Goal: Information Seeking & Learning: Check status

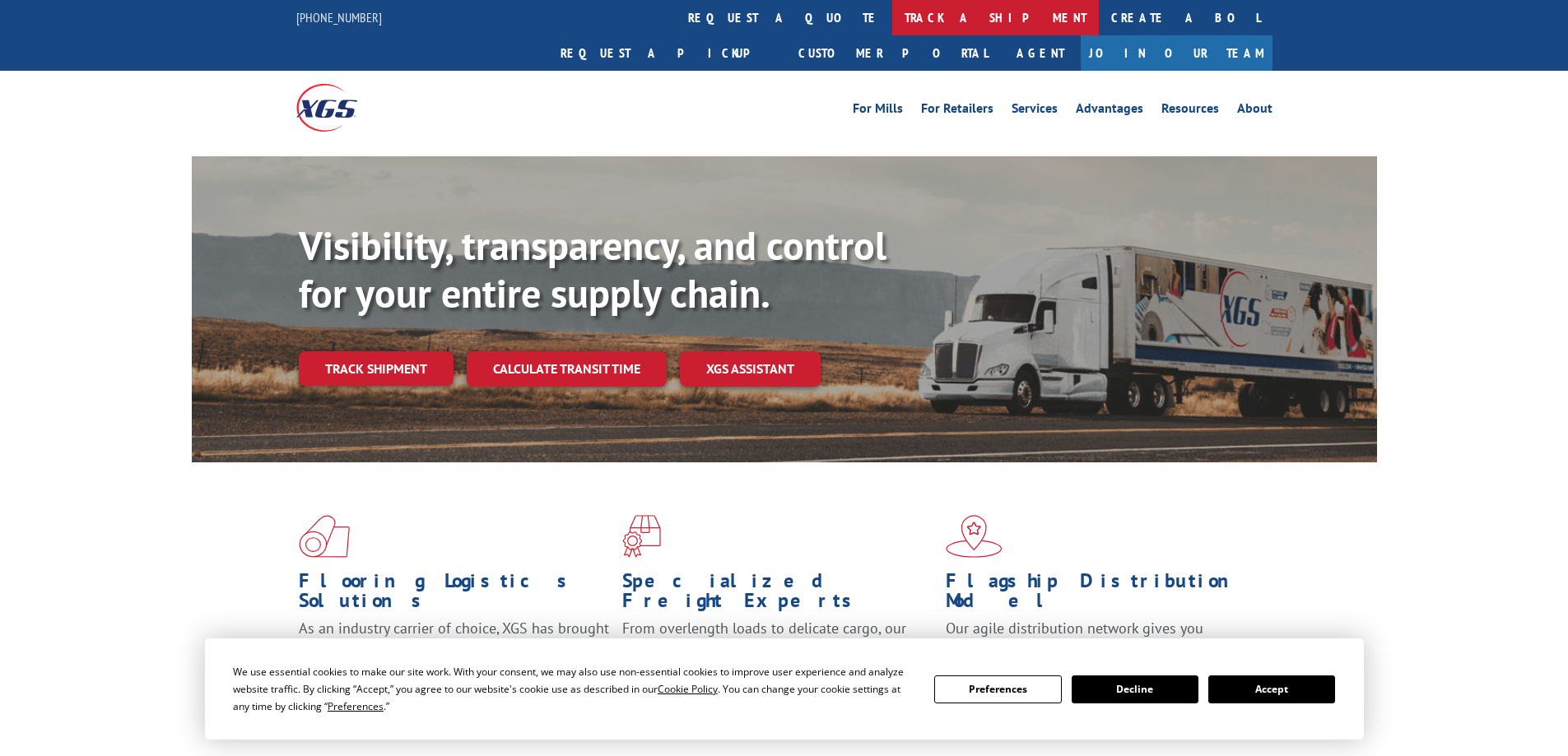
click at [892, 26] on link "track a shipment" at bounding box center [995, 18] width 207 height 36
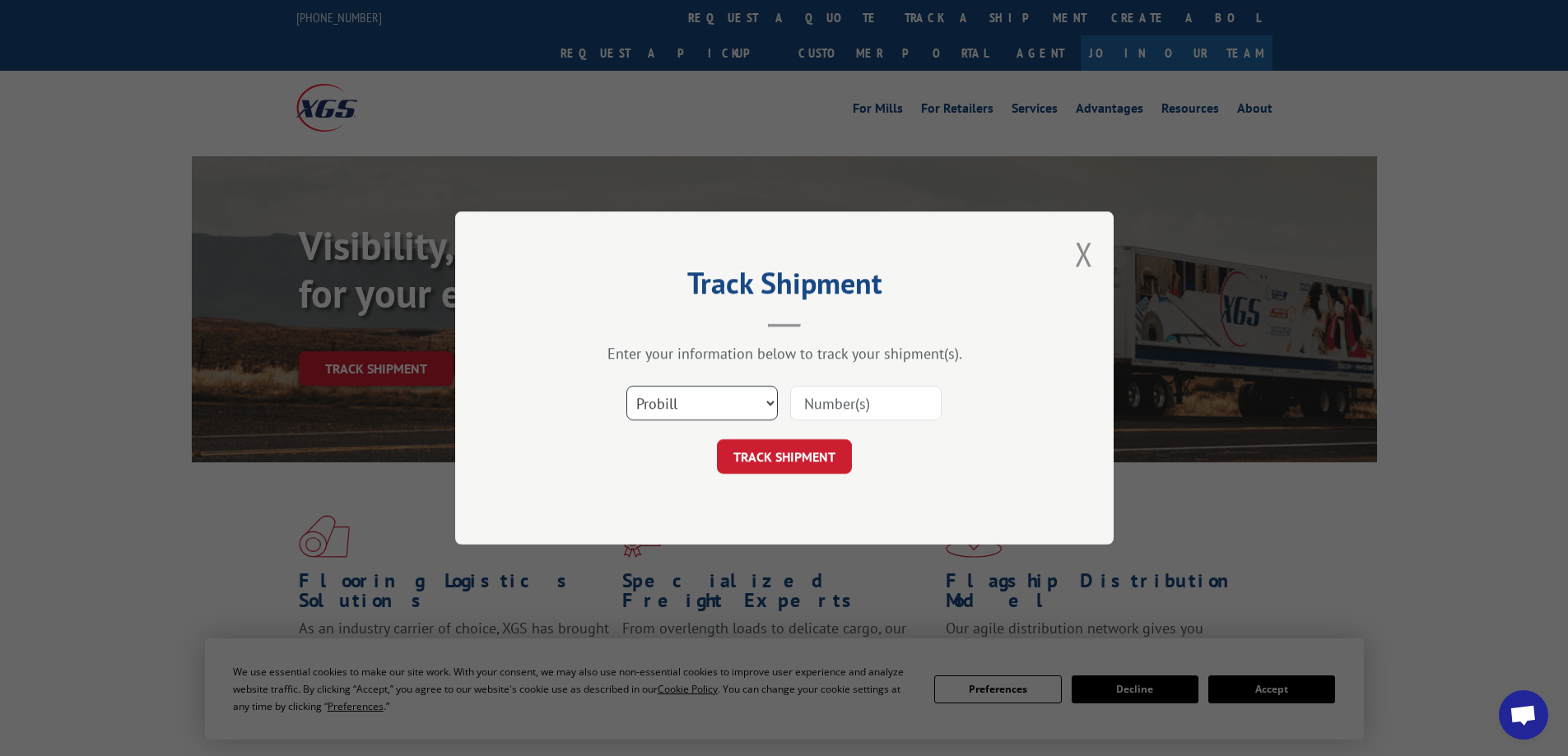
click at [765, 401] on select "Select category... Probill BOL PO" at bounding box center [702, 403] width 151 height 35
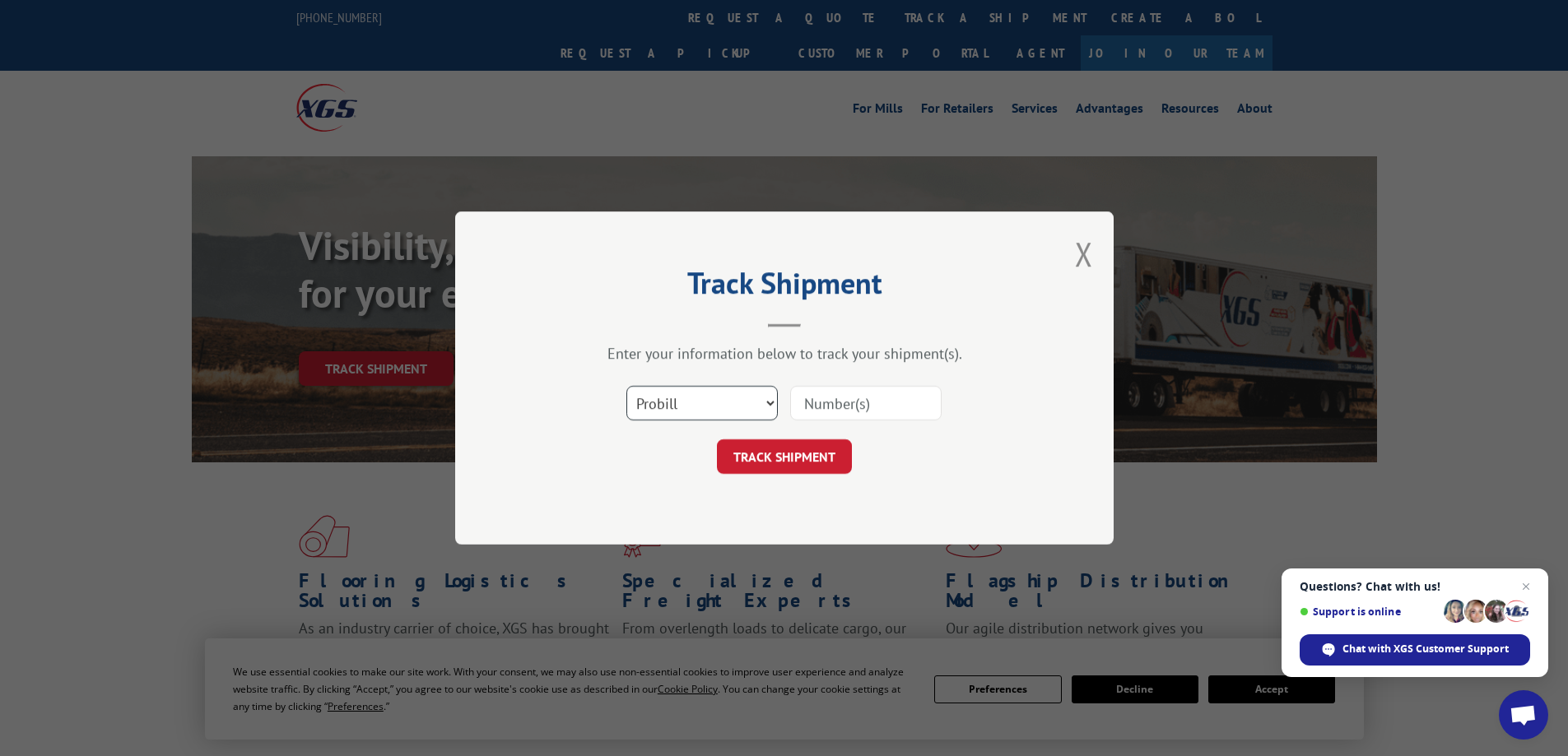
select select "bol"
click at [627, 386] on select "Select category... Probill BOL PO" at bounding box center [702, 403] width 151 height 35
drag, startPoint x: 796, startPoint y: 409, endPoint x: 824, endPoint y: 416, distance: 28.9
click at [796, 409] on input at bounding box center [866, 403] width 151 height 35
paste input "54402355"
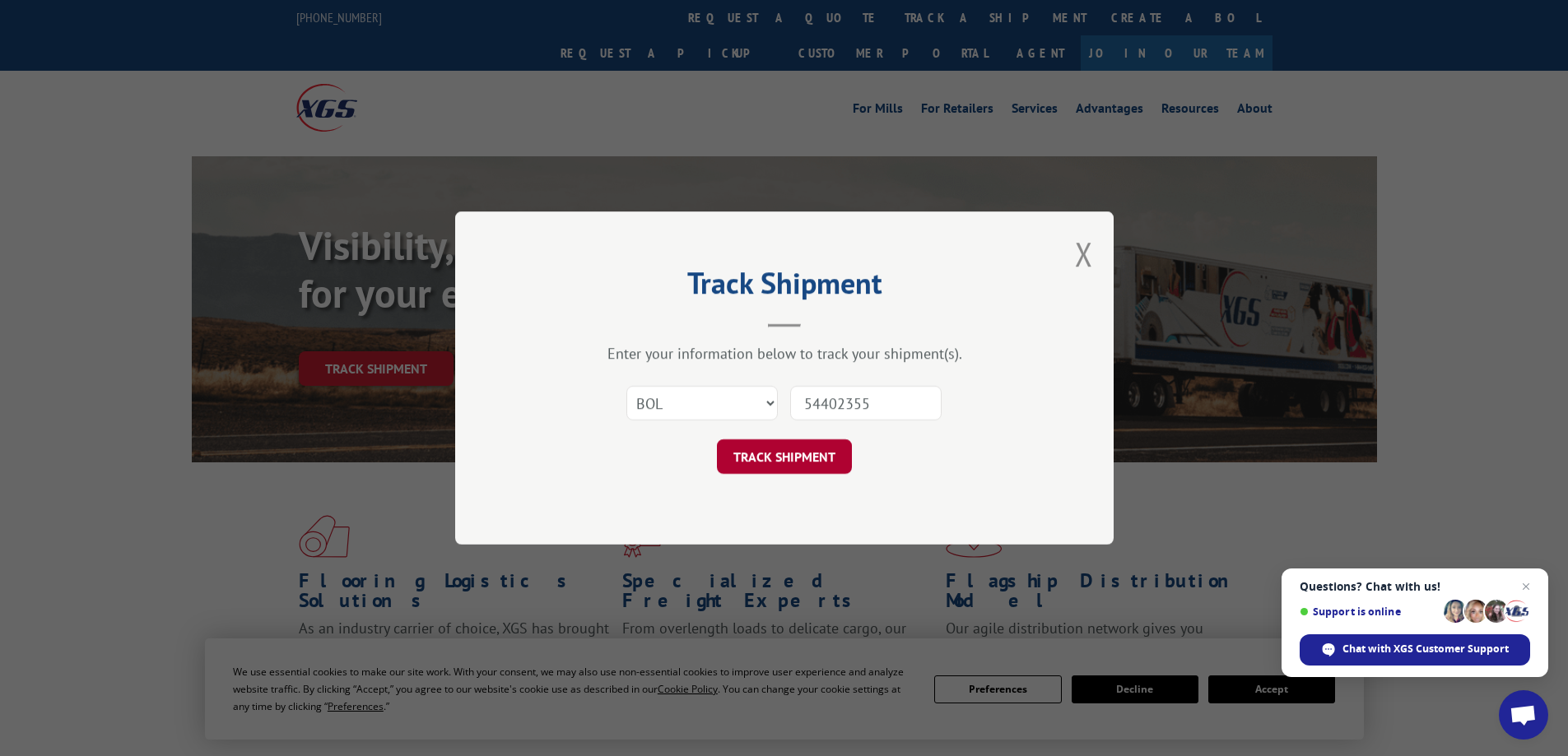
type input "54402355"
click at [794, 452] on button "TRACK SHIPMENT" at bounding box center [784, 457] width 135 height 35
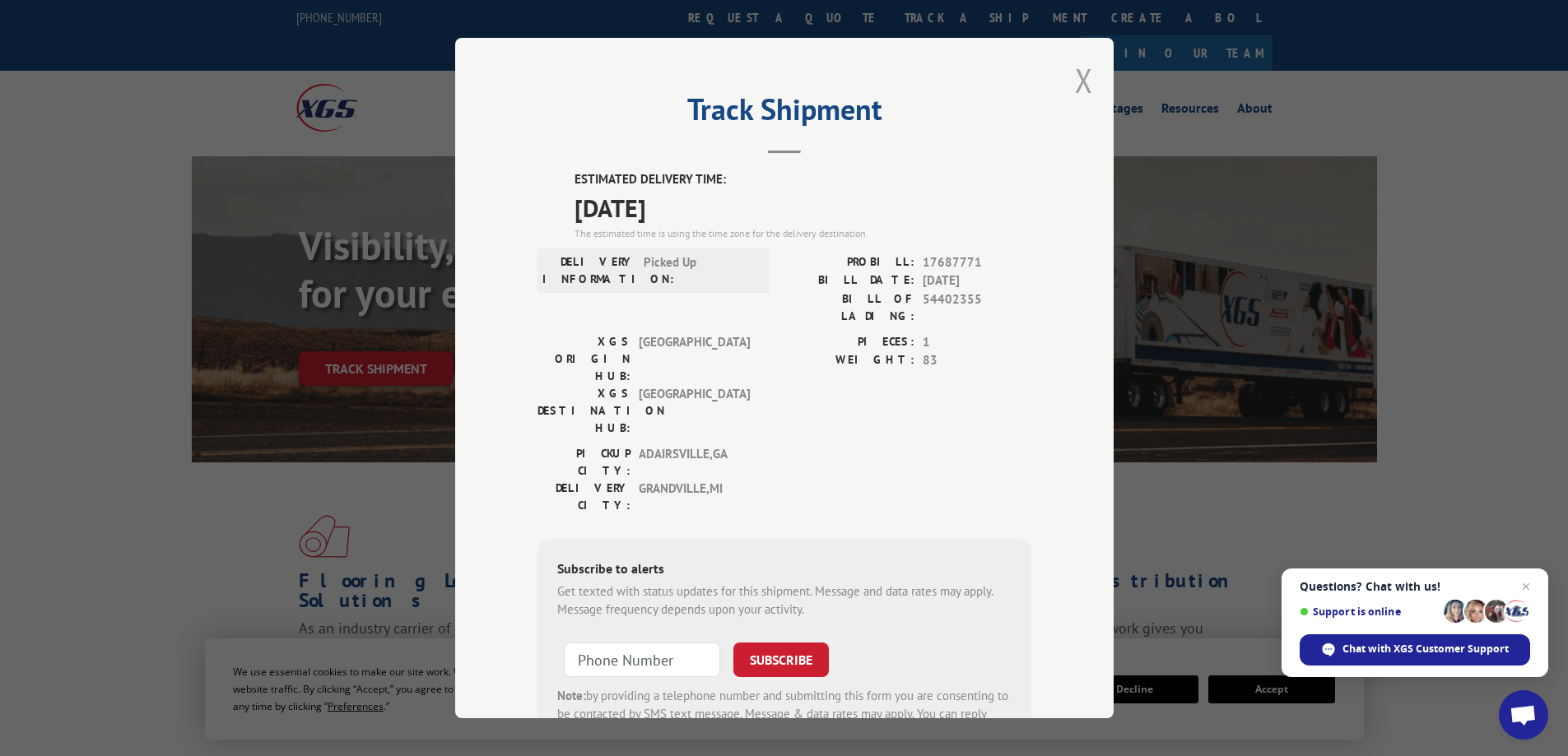
click at [1075, 76] on button "Close modal" at bounding box center [1083, 80] width 18 height 43
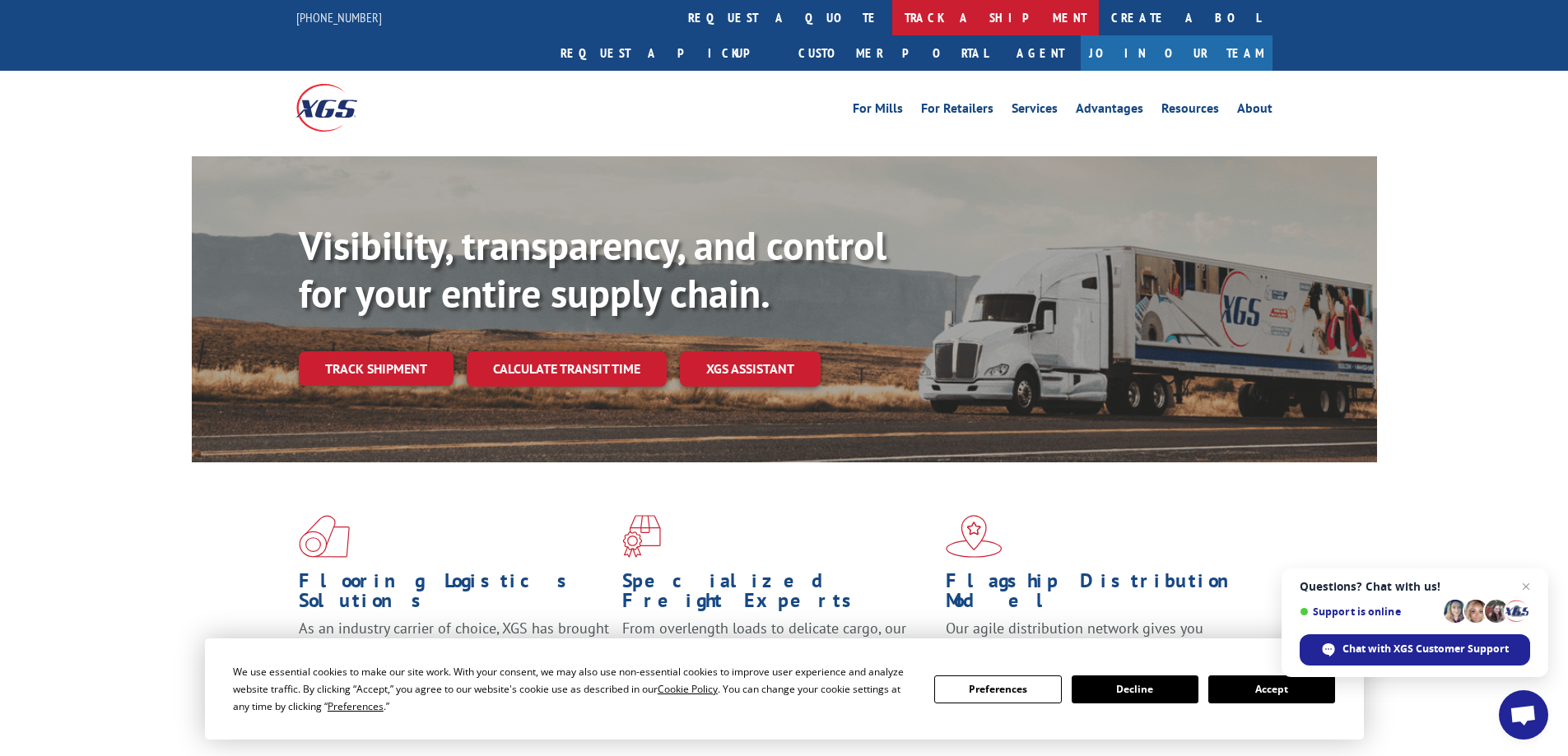
click at [892, 14] on link "track a shipment" at bounding box center [995, 18] width 207 height 36
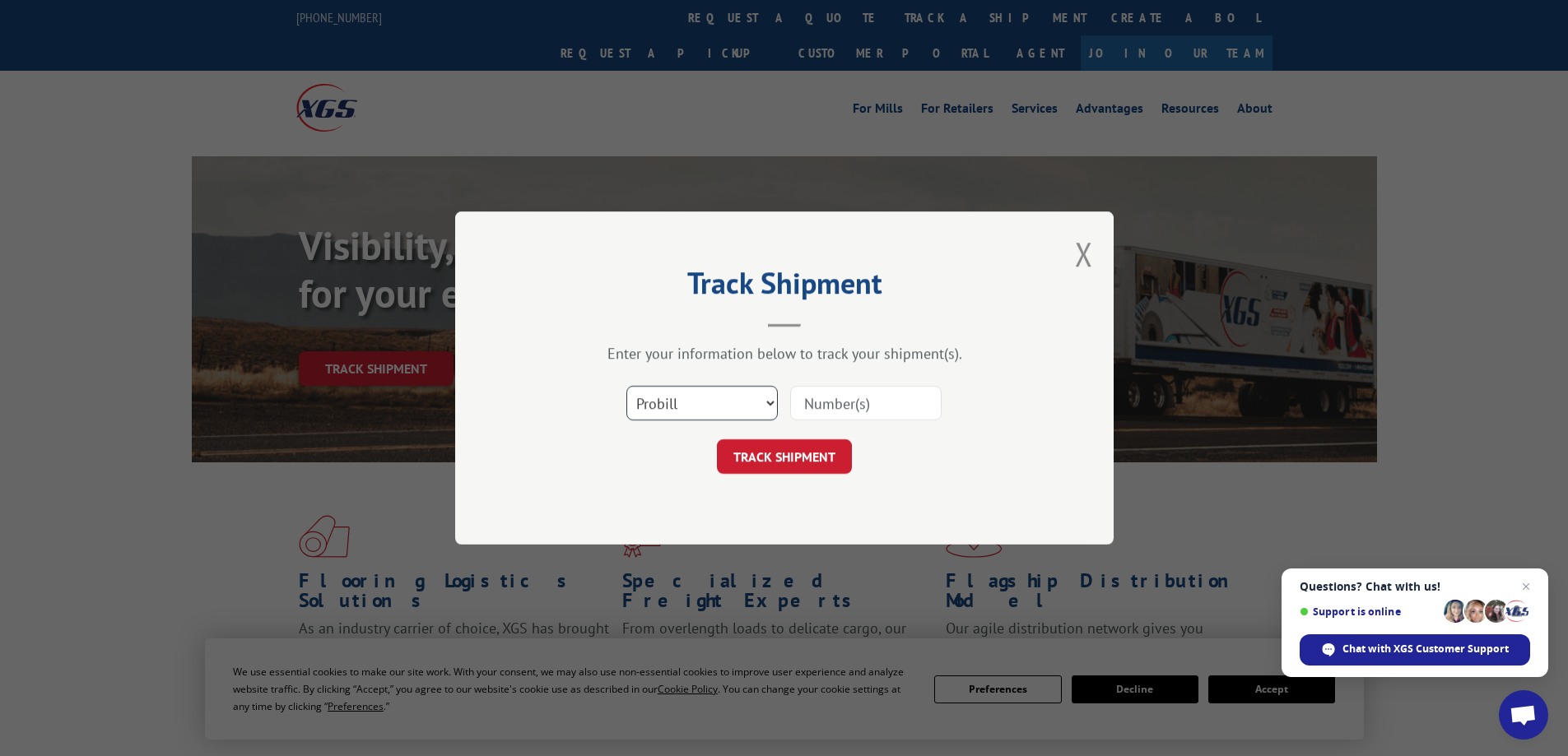
click at [708, 405] on select "Select category... Probill BOL PO" at bounding box center [702, 403] width 151 height 35
select select "bol"
click at [627, 386] on select "Select category... Probill BOL PO" at bounding box center [702, 403] width 151 height 35
click at [814, 401] on input at bounding box center [866, 403] width 151 height 35
paste input "54401412"
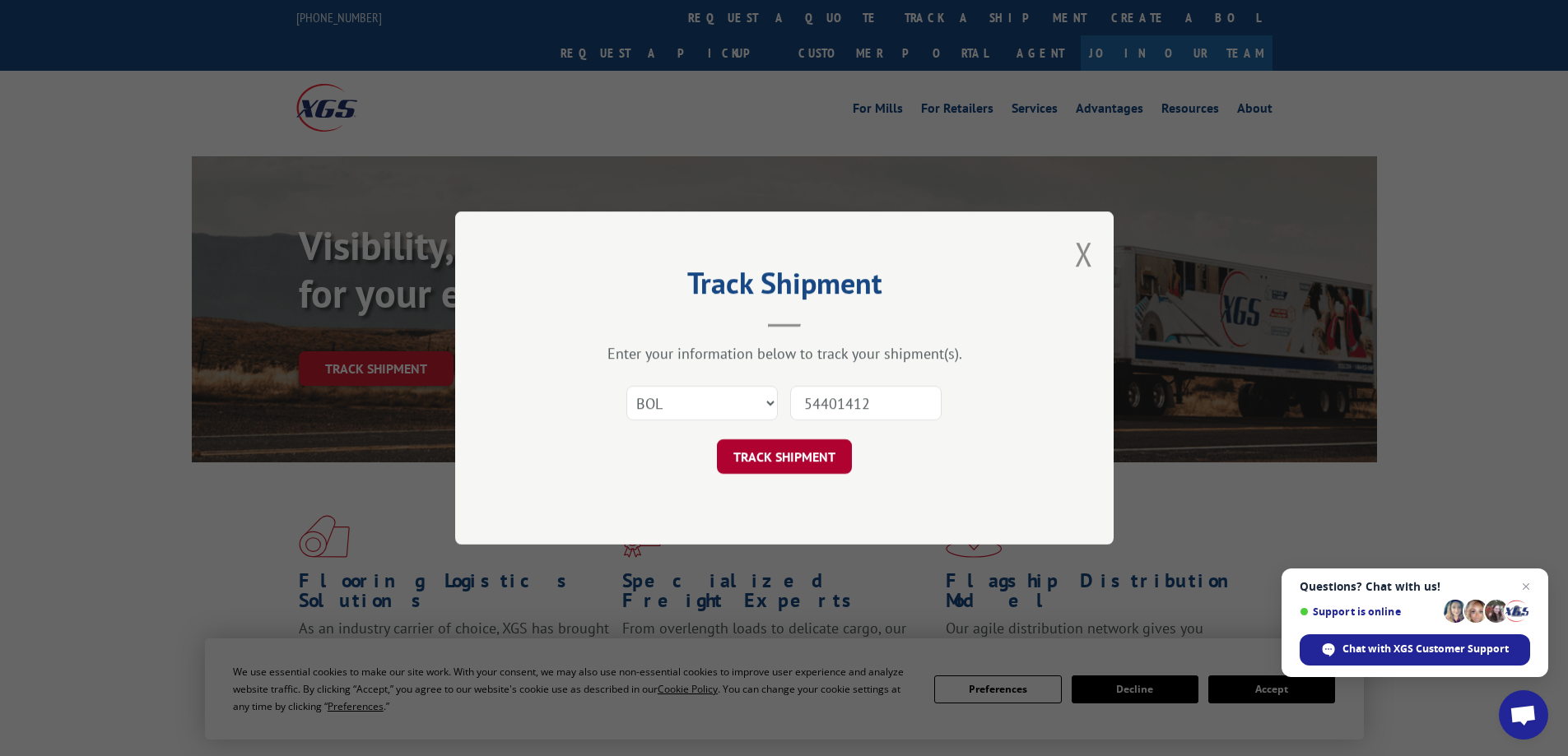
type input "54401412"
click at [770, 458] on button "TRACK SHIPMENT" at bounding box center [784, 457] width 135 height 35
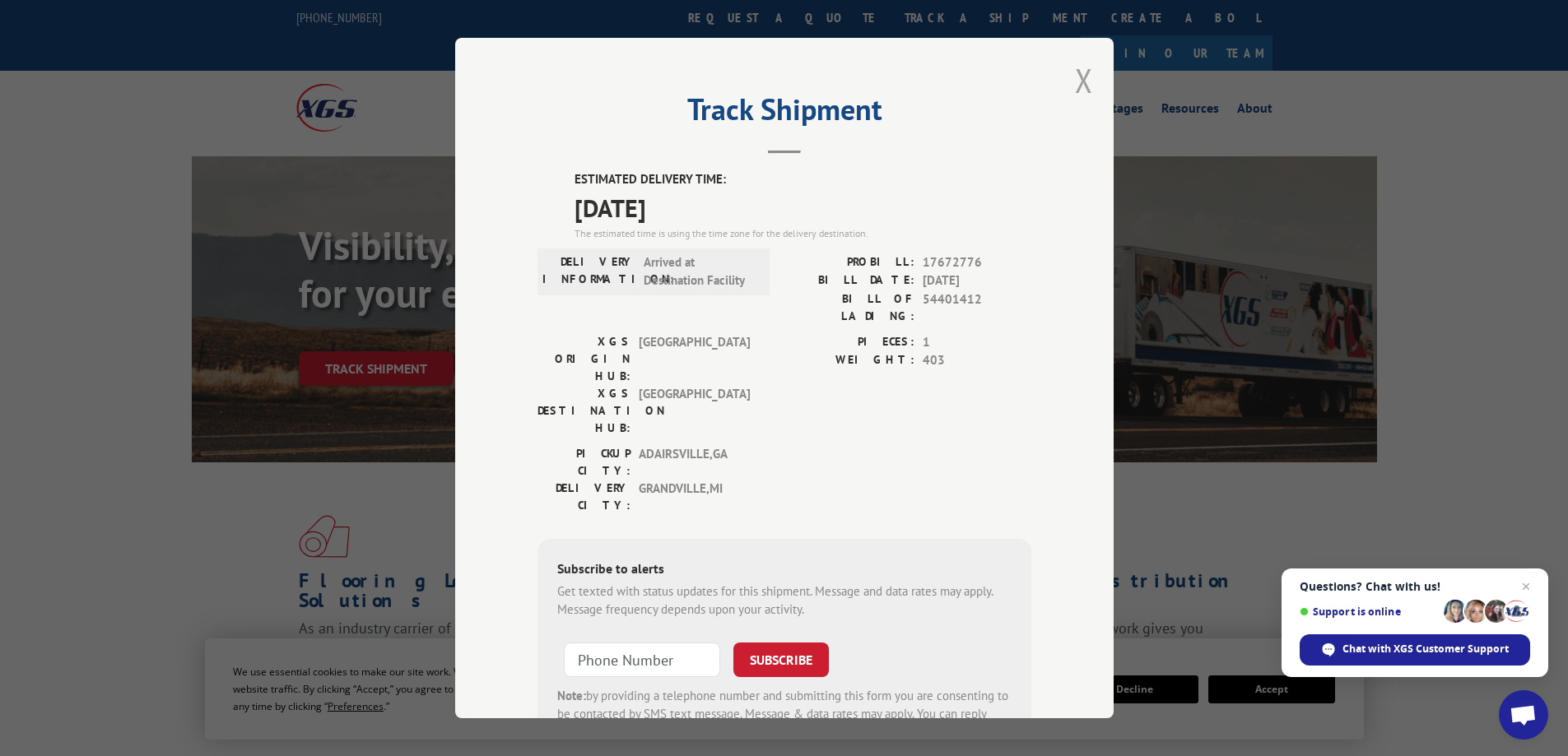
click at [1075, 90] on button "Close modal" at bounding box center [1083, 80] width 18 height 43
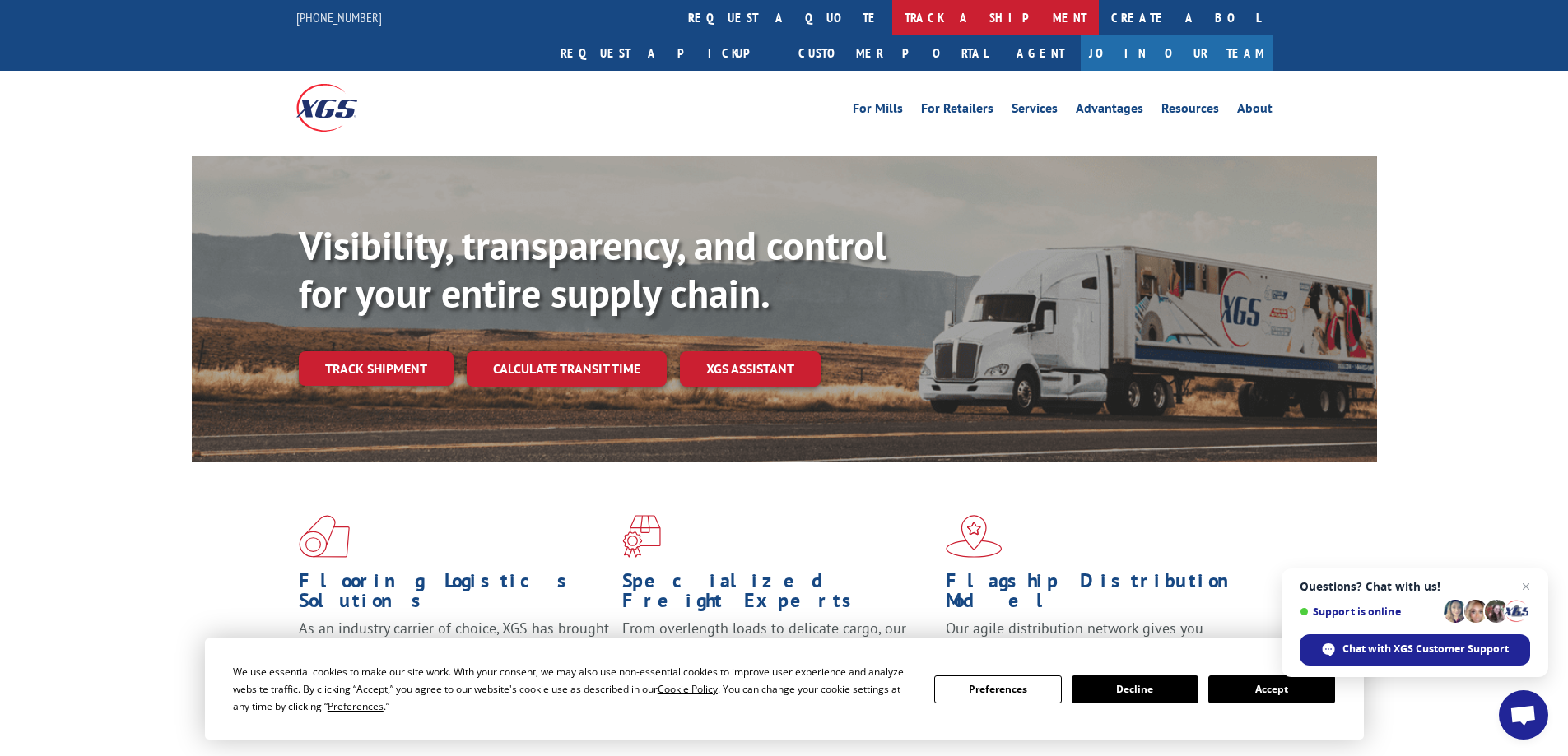
click at [892, 20] on link "track a shipment" at bounding box center [995, 18] width 207 height 36
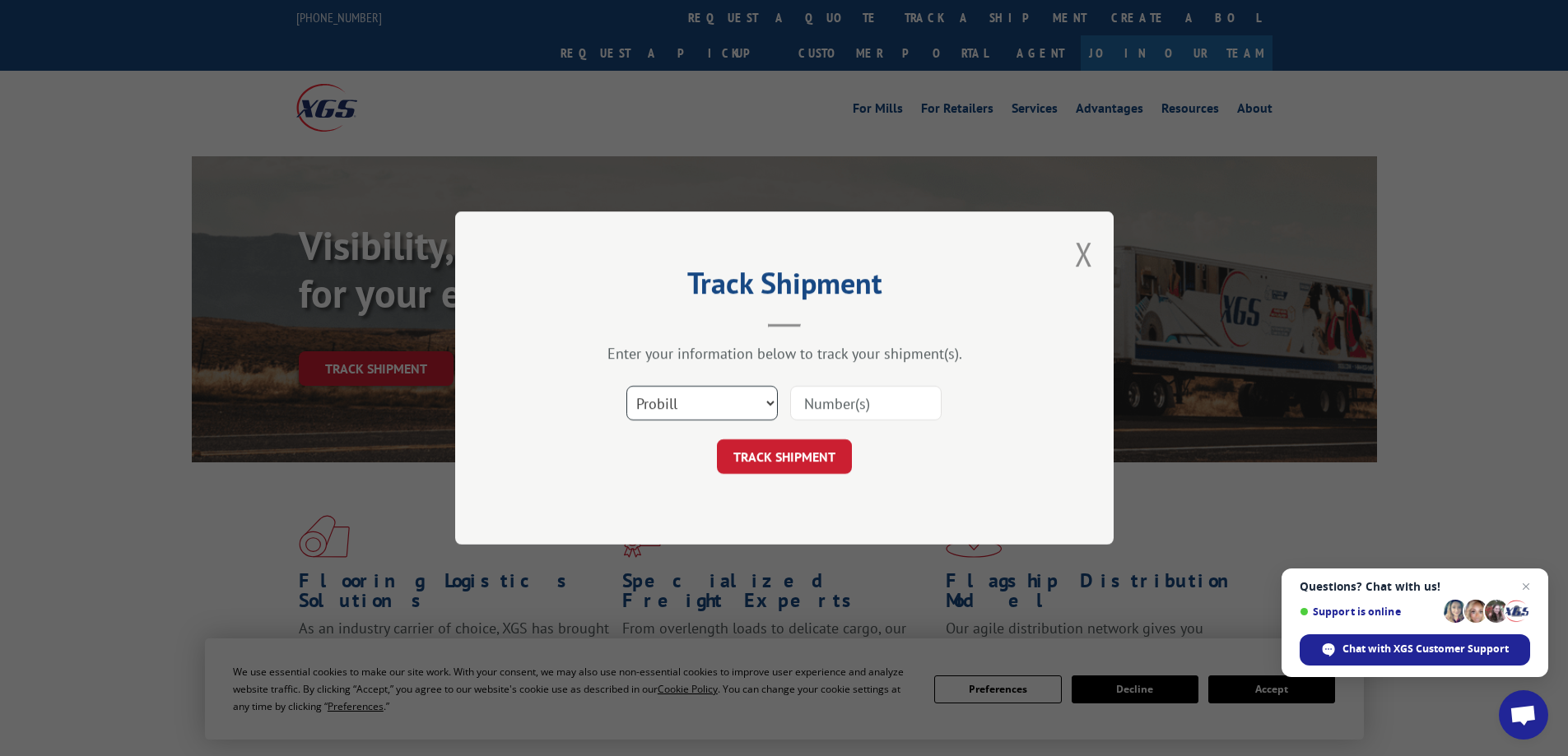
click at [772, 406] on select "Select category... Probill BOL PO" at bounding box center [702, 403] width 151 height 35
select select "bol"
click at [627, 386] on select "Select category... Probill BOL PO" at bounding box center [702, 403] width 151 height 35
click at [798, 403] on input at bounding box center [866, 403] width 151 height 35
paste input "54402352"
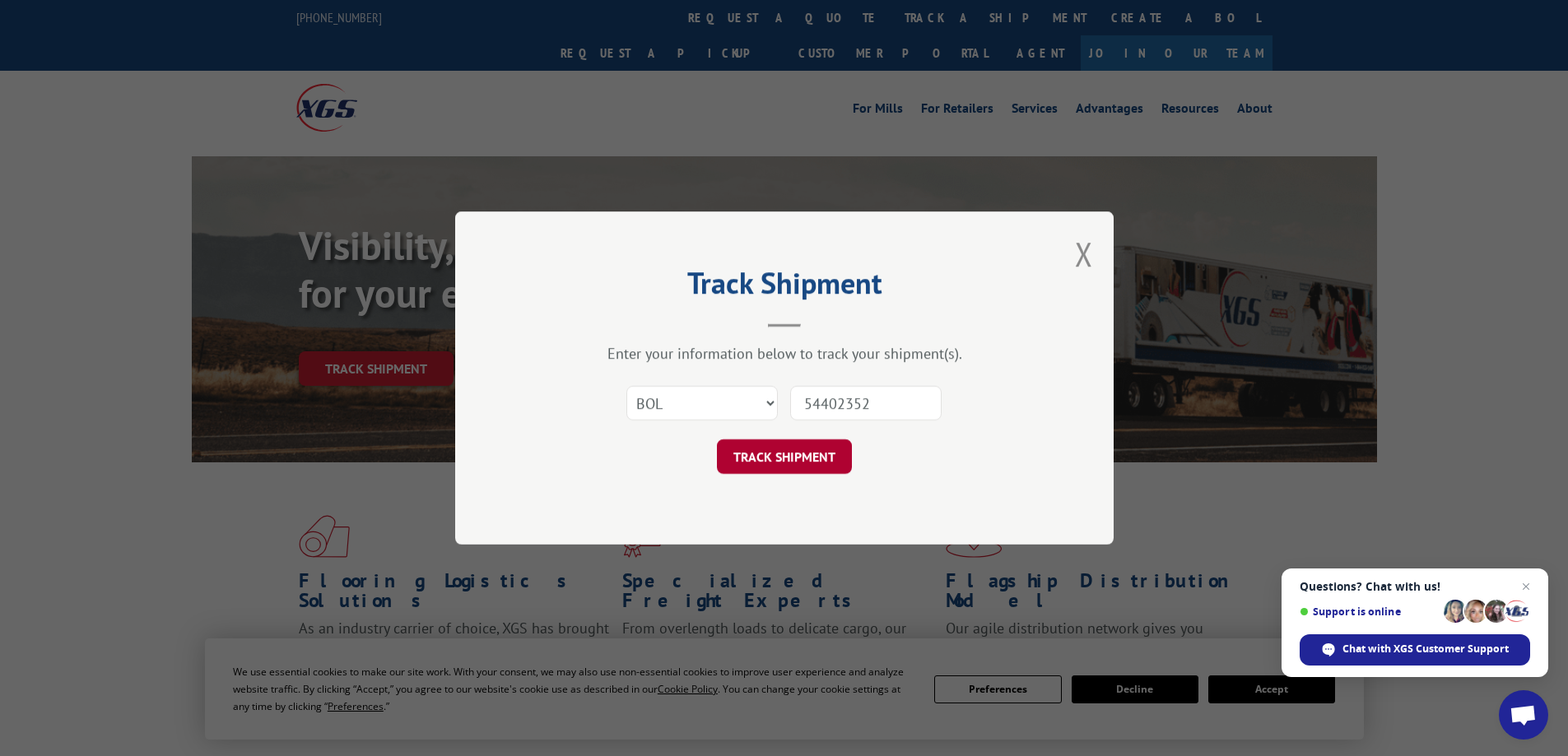
type input "54402352"
click at [771, 463] on button "TRACK SHIPMENT" at bounding box center [784, 457] width 135 height 35
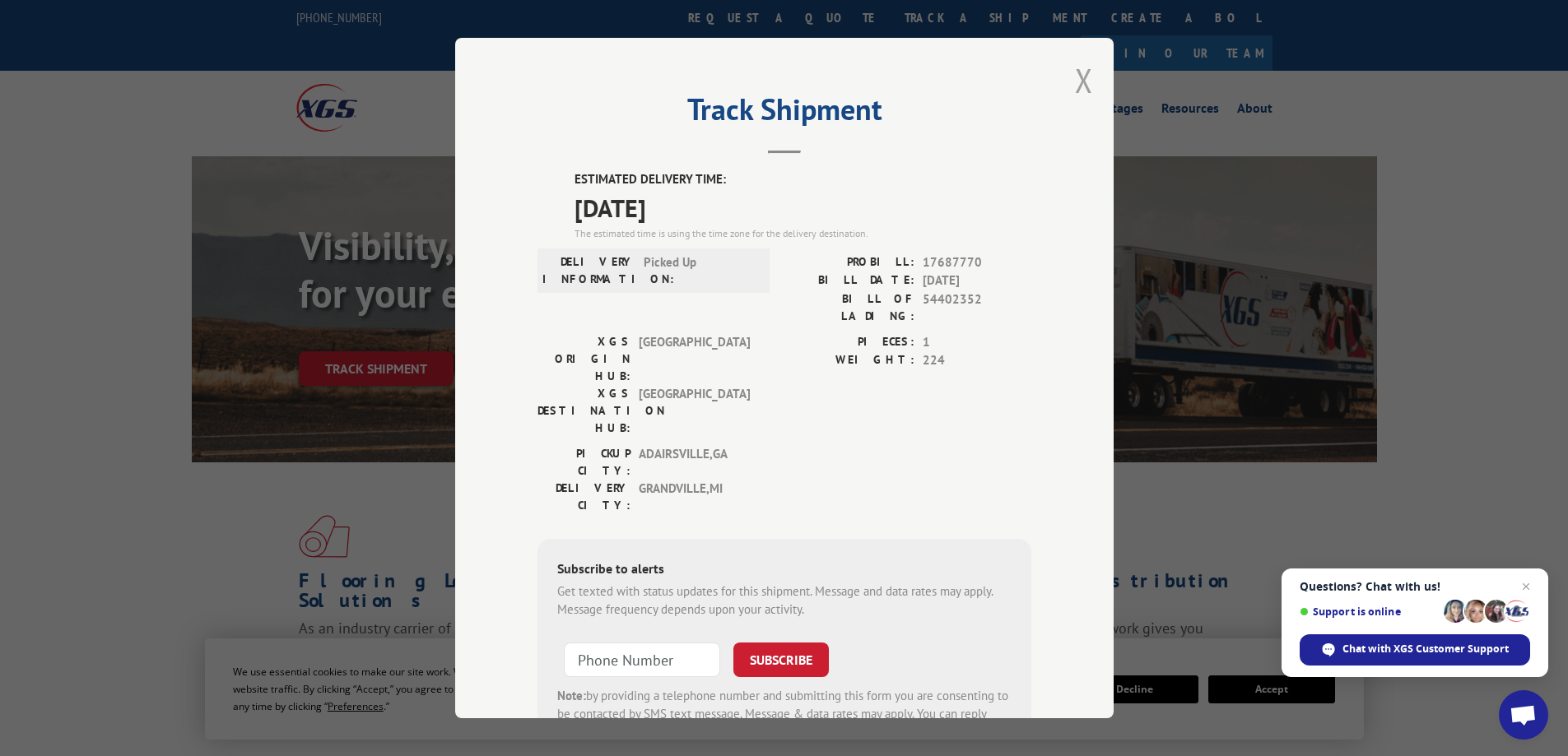
click at [1077, 79] on button "Close modal" at bounding box center [1083, 80] width 18 height 43
